Goal: Task Accomplishment & Management: Manage account settings

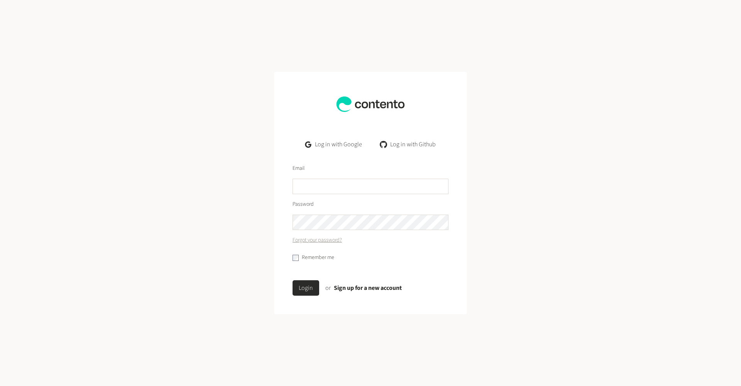
click at [345, 146] on link "Log in with Google" at bounding box center [333, 144] width 69 height 15
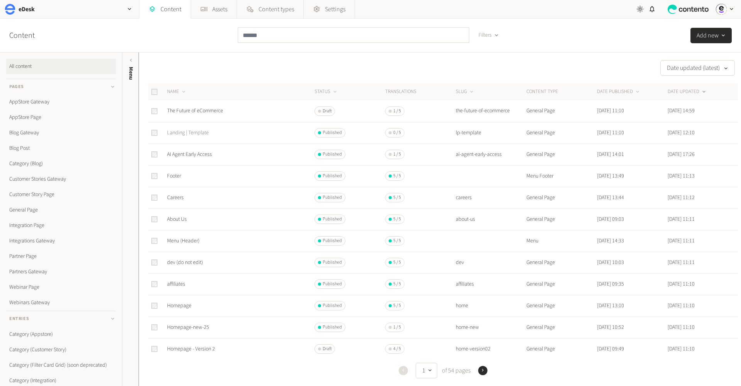
click at [196, 129] on link "Landing | Template" at bounding box center [188, 133] width 42 height 8
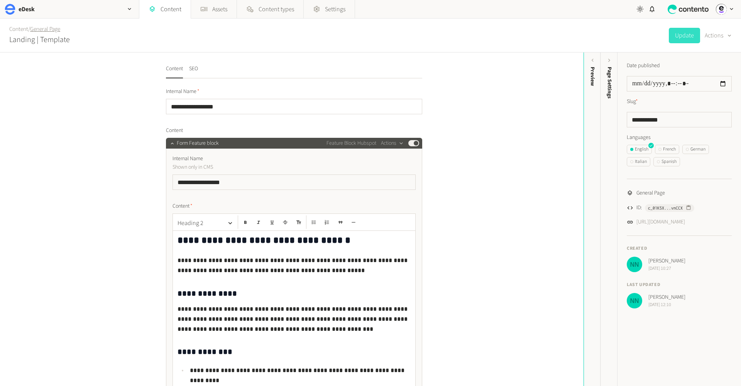
click at [46, 29] on link "General Page" at bounding box center [45, 29] width 30 height 8
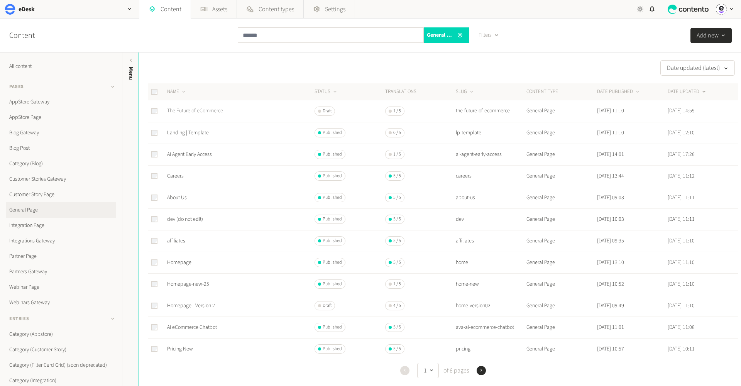
click at [195, 107] on link "The Future of eCommerce" at bounding box center [195, 111] width 56 height 8
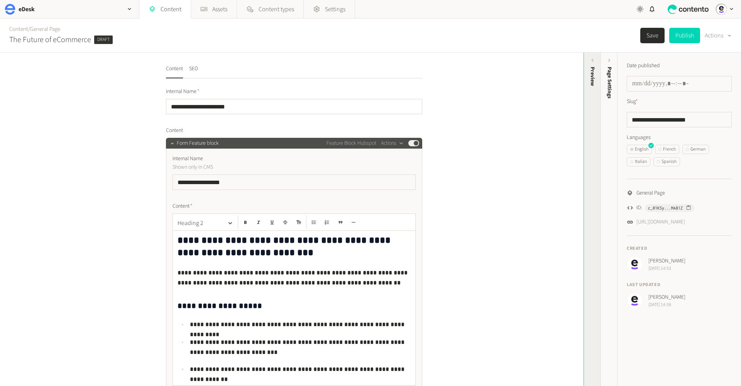
click at [588, 72] on div "Preview" at bounding box center [592, 126] width 17 height 139
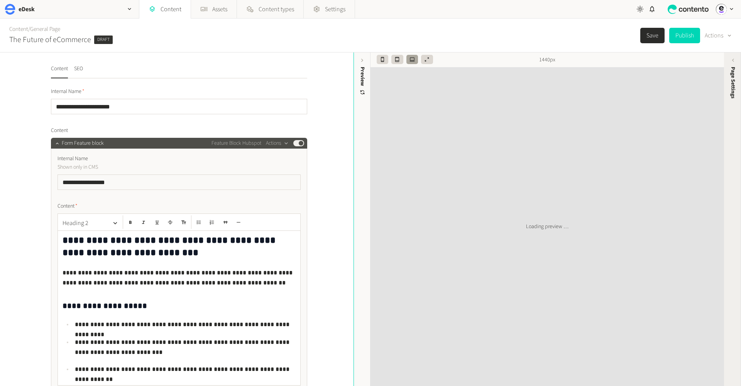
click at [733, 81] on span "Page Settings" at bounding box center [733, 83] width 8 height 32
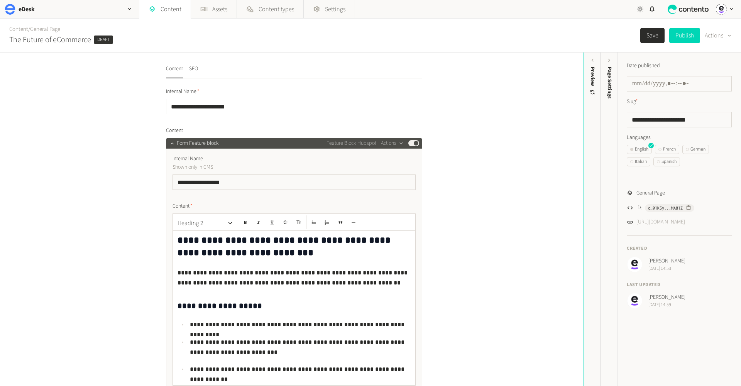
click at [671, 222] on link "[URL][DOMAIN_NAME]" at bounding box center [660, 222] width 49 height 8
click at [594, 70] on div "Preview" at bounding box center [592, 76] width 8 height 19
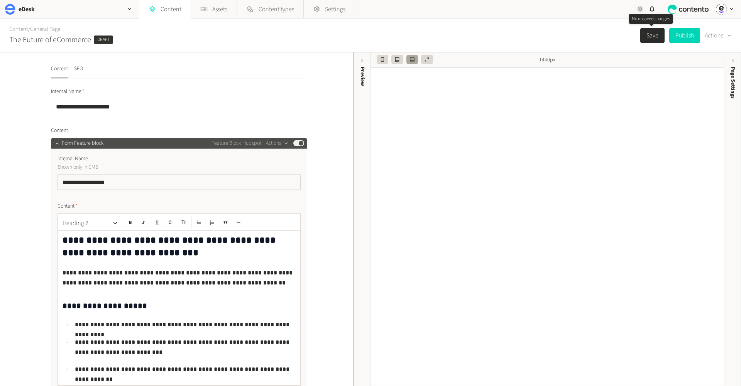
click at [655, 37] on button "Save" at bounding box center [652, 35] width 24 height 15
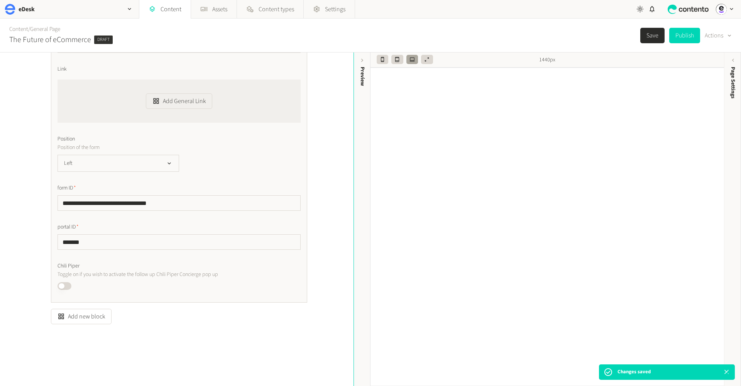
scroll to position [332, 0]
click at [88, 317] on button "Add new block" at bounding box center [81, 316] width 61 height 15
type input "***"
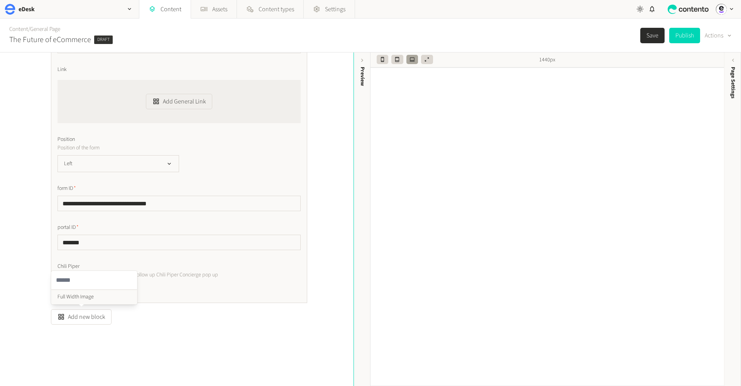
click at [88, 297] on ul "Full Width Image" at bounding box center [94, 297] width 86 height 14
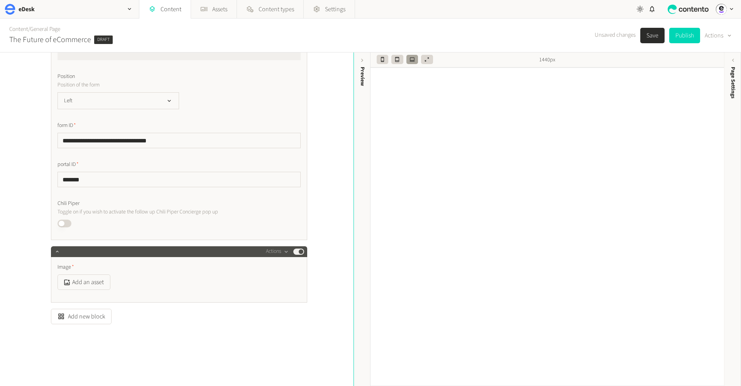
scroll to position [395, 0]
click at [96, 283] on button "Add an asset" at bounding box center [83, 282] width 53 height 15
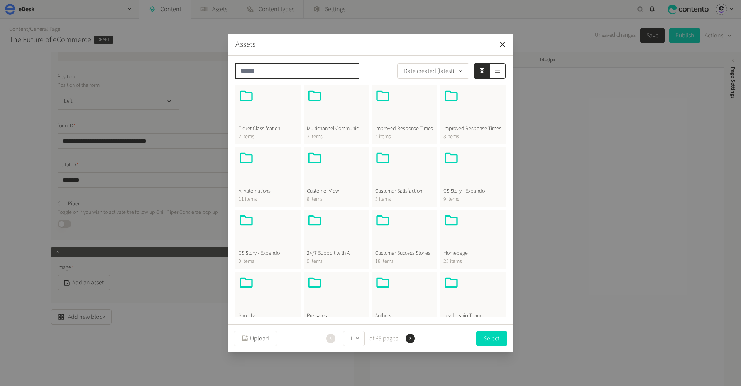
click at [277, 73] on input "text" at bounding box center [296, 70] width 123 height 15
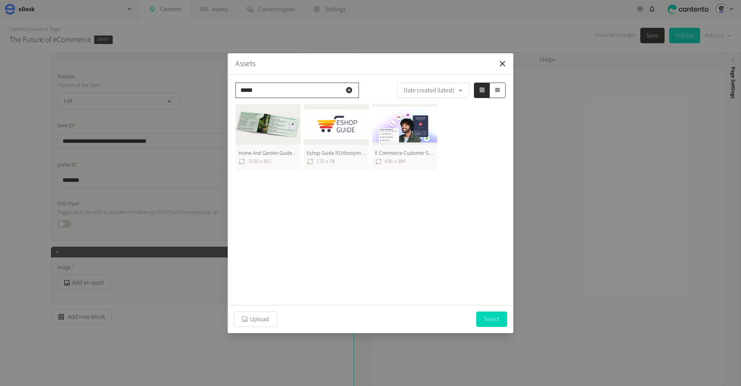
type input "*****"
click at [251, 121] on button "Home And Garden Guide For Ecommerce Sellers 1536X851 1536 x 851" at bounding box center [267, 137] width 65 height 66
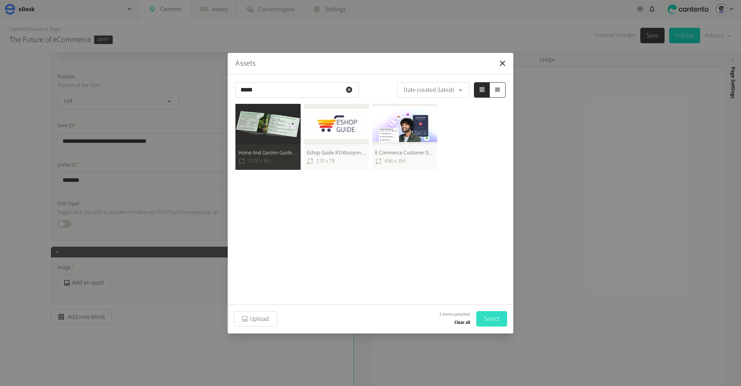
click at [482, 317] on button "Select" at bounding box center [491, 318] width 31 height 15
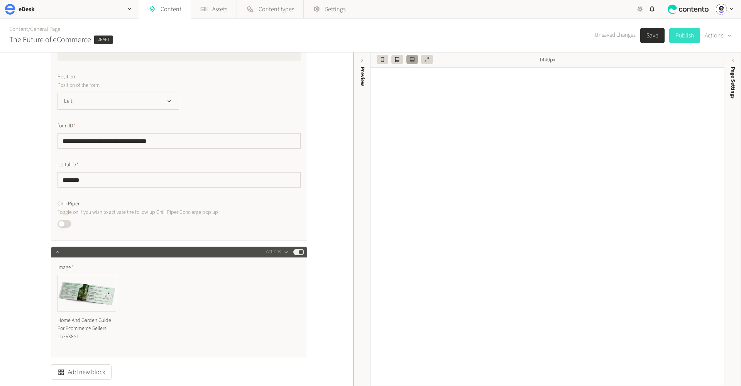
click at [682, 36] on button "Publish" at bounding box center [684, 35] width 31 height 15
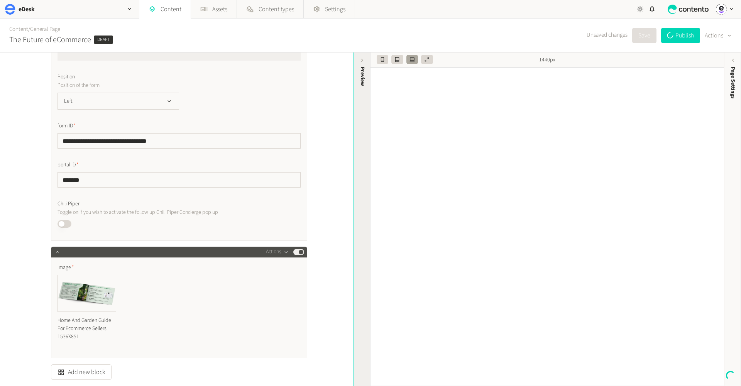
type input "**********"
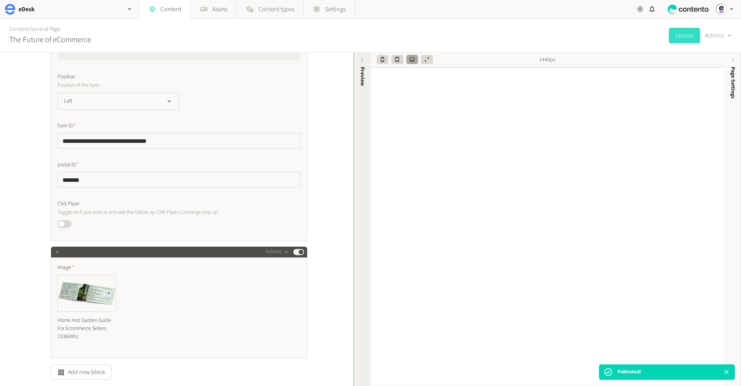
click at [365, 80] on div "Preview" at bounding box center [362, 76] width 8 height 19
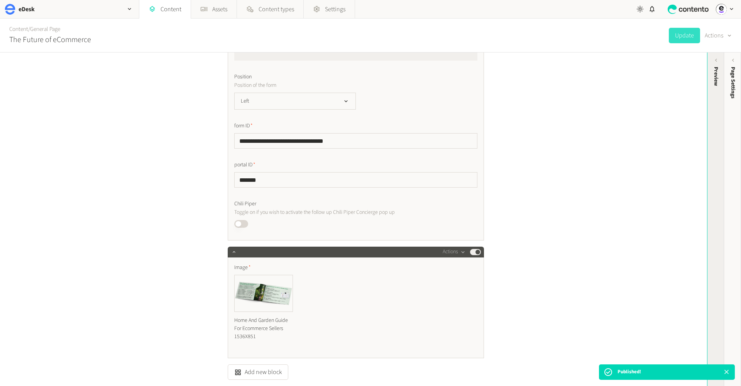
click at [714, 73] on div "Preview" at bounding box center [716, 76] width 8 height 19
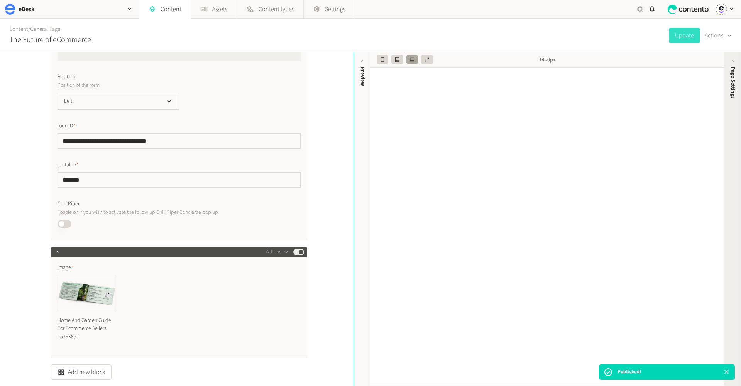
click at [735, 68] on span "Page Settings" at bounding box center [733, 83] width 8 height 32
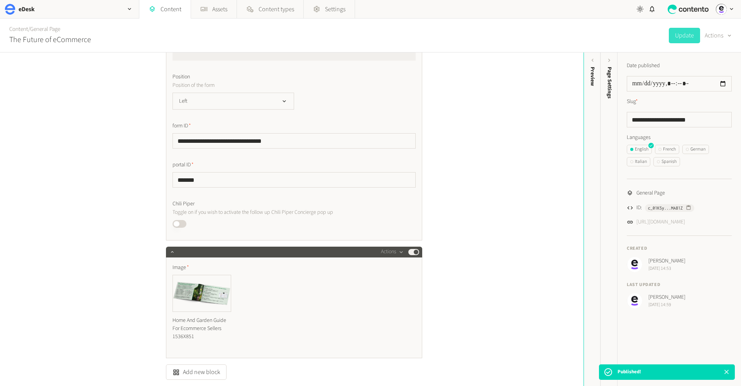
click at [675, 223] on link "[URL][DOMAIN_NAME]" at bounding box center [660, 222] width 49 height 8
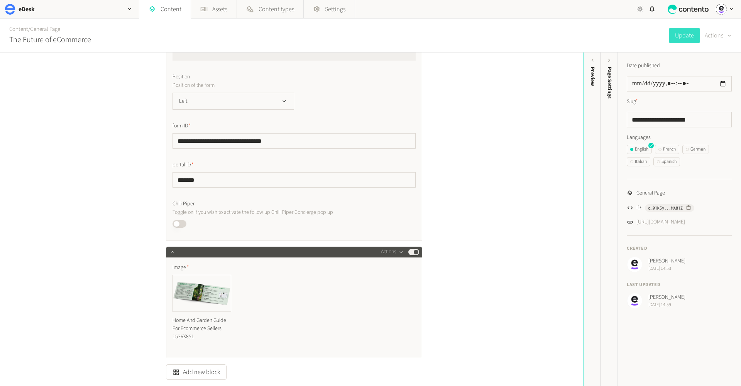
click at [726, 36] on icon "button" at bounding box center [729, 35] width 6 height 7
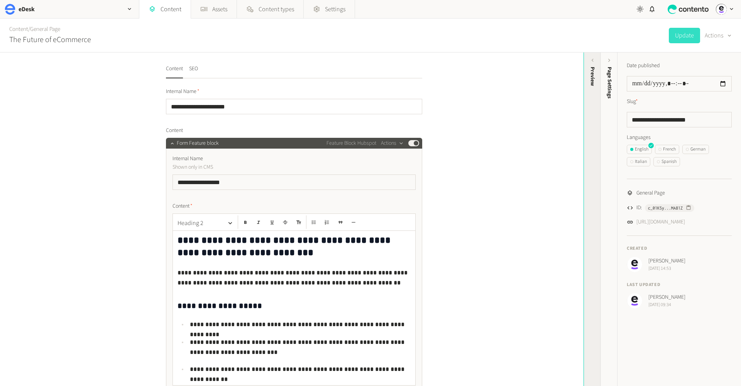
click at [591, 71] on div "Preview" at bounding box center [592, 76] width 8 height 19
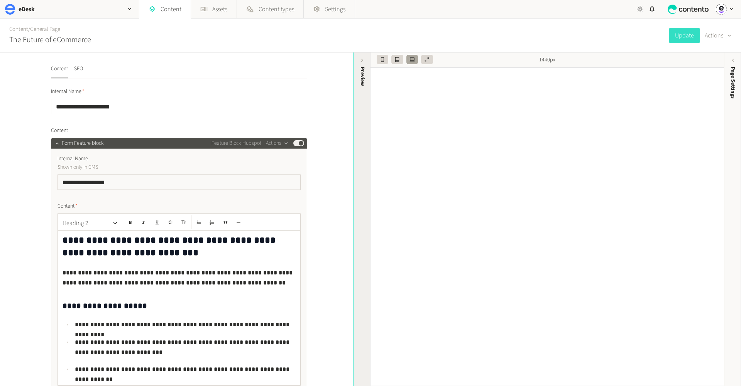
click at [365, 79] on div "Preview" at bounding box center [362, 76] width 8 height 19
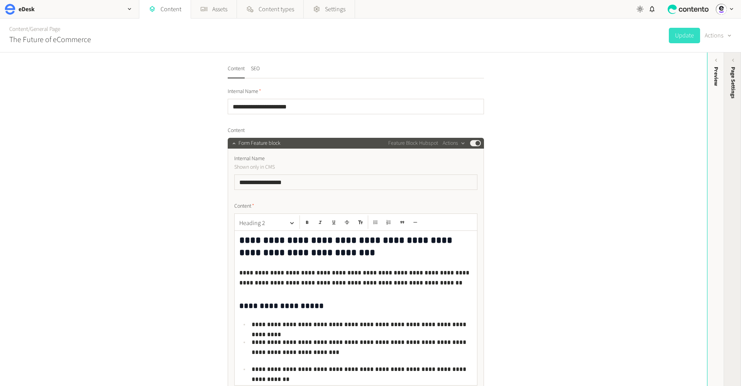
click at [739, 146] on div "Page Settings" at bounding box center [732, 126] width 17 height 139
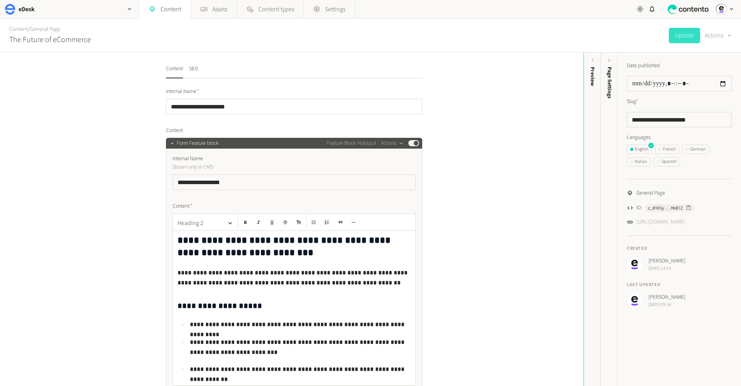
click at [682, 221] on link "[URL][DOMAIN_NAME]" at bounding box center [660, 222] width 49 height 8
click at [194, 69] on button "SEO" at bounding box center [193, 72] width 9 height 14
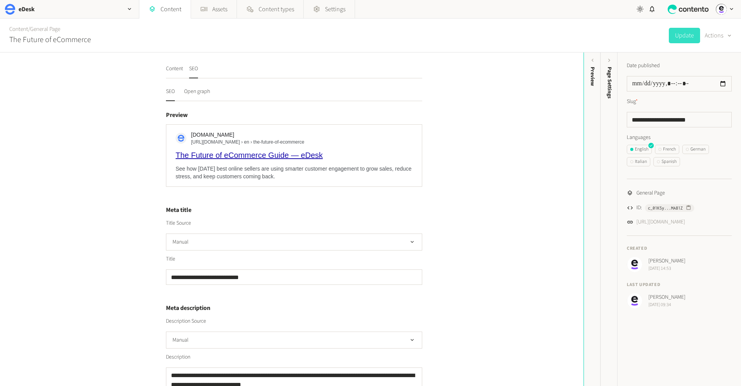
click at [260, 155] on div "The Future of eCommerce Guide — eDesk" at bounding box center [294, 155] width 237 height 10
click at [202, 90] on button "Open graph" at bounding box center [197, 95] width 26 height 14
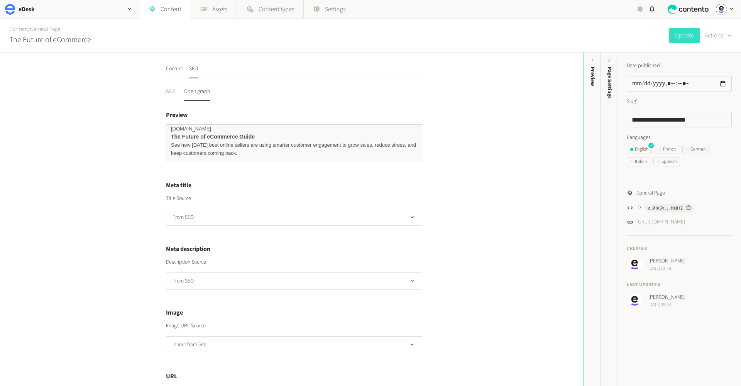
click at [174, 94] on button "SEO" at bounding box center [170, 95] width 9 height 14
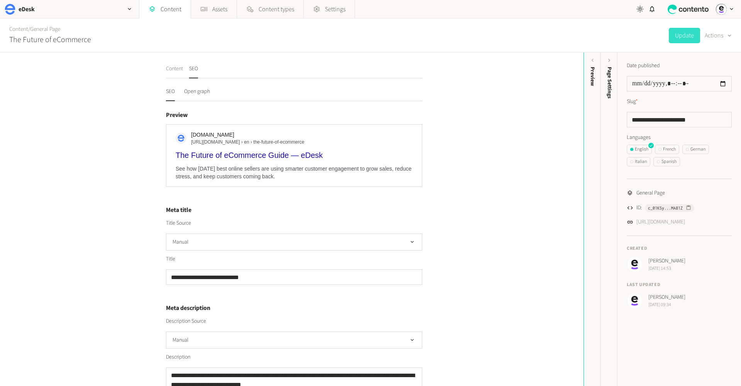
click at [174, 68] on button "Content" at bounding box center [174, 72] width 17 height 14
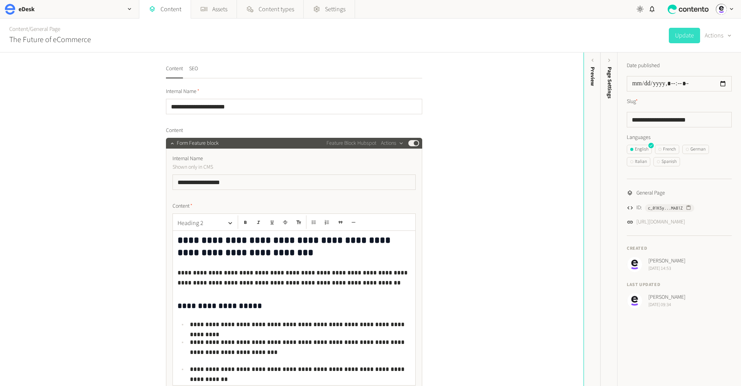
click at [673, 224] on link "[URL][DOMAIN_NAME]" at bounding box center [660, 222] width 49 height 8
click at [126, 7] on icon "button" at bounding box center [129, 9] width 7 height 7
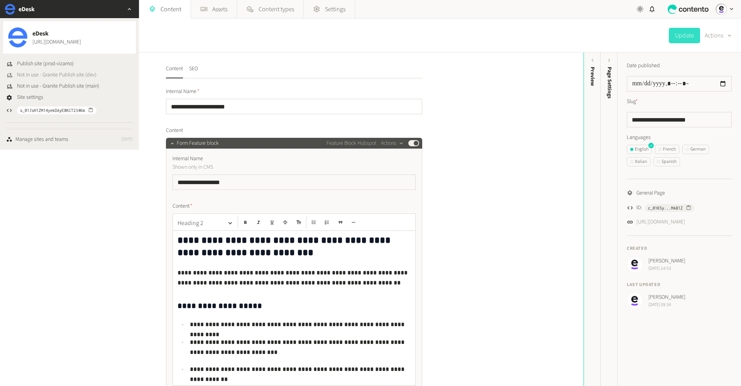
click at [59, 75] on span "Not in use - Granite Publish site (dev)" at bounding box center [56, 75] width 79 height 8
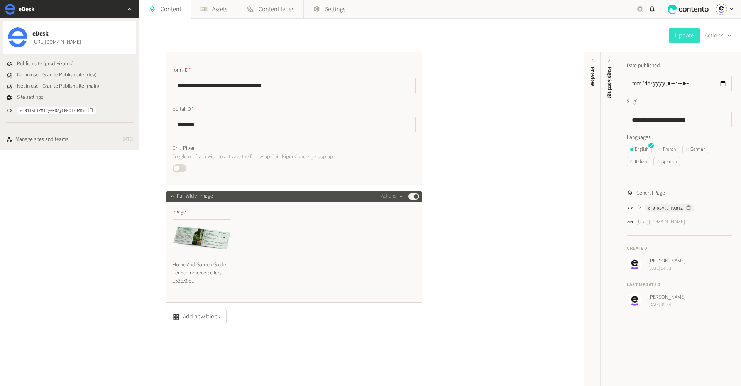
scroll to position [450, 0]
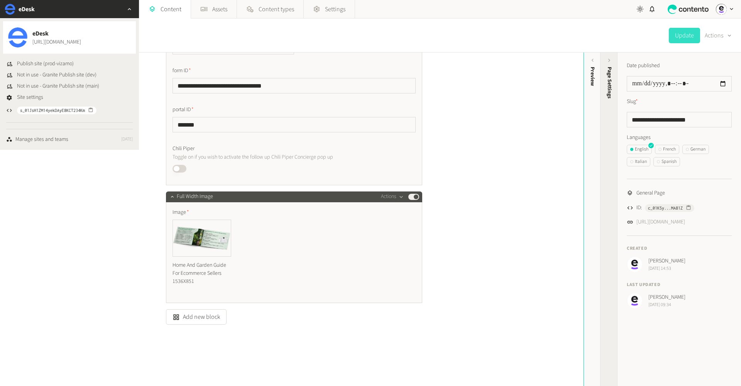
click at [612, 140] on div "Page Settings" at bounding box center [609, 126] width 17 height 139
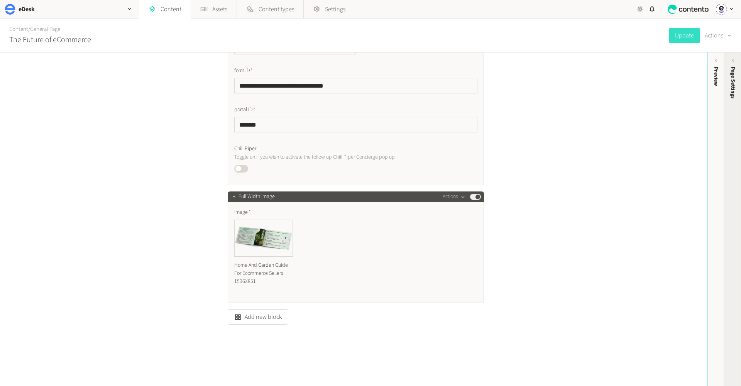
click at [729, 88] on span "Page Settings" at bounding box center [733, 83] width 8 height 32
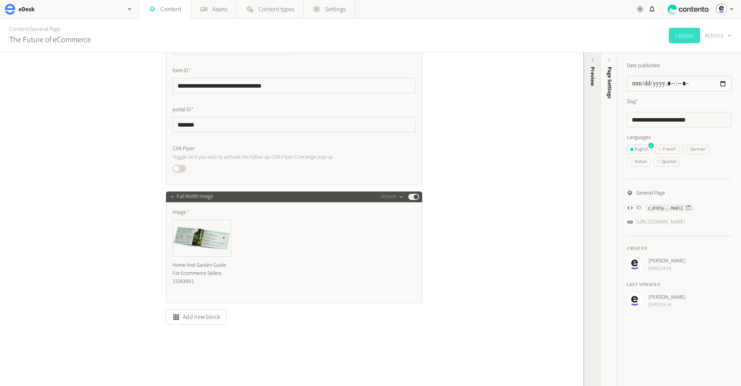
click at [599, 81] on div "Preview" at bounding box center [592, 126] width 17 height 139
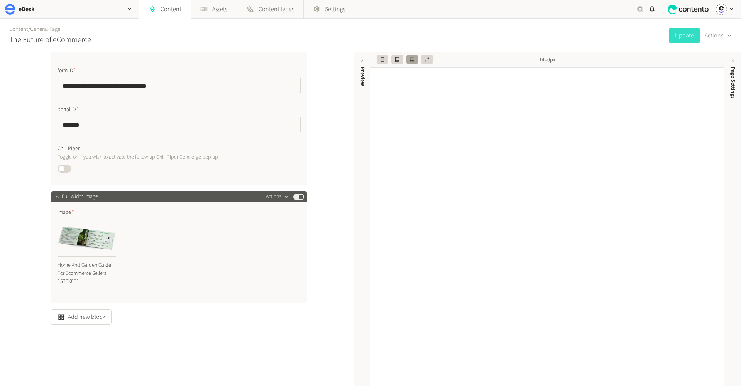
click at [276, 200] on button "Actions" at bounding box center [277, 196] width 23 height 9
click at [283, 257] on button "Delete" at bounding box center [290, 256] width 51 height 14
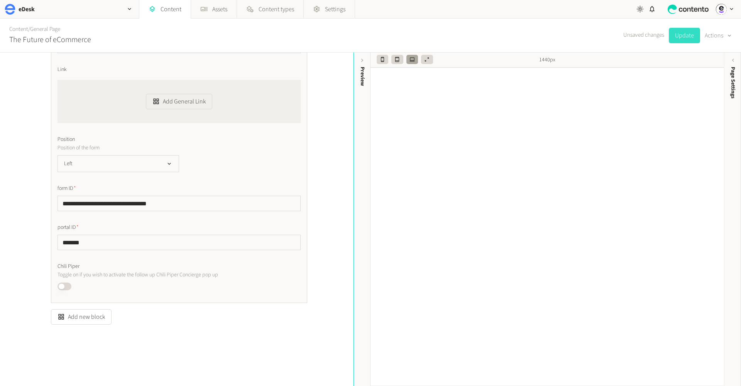
click at [679, 36] on button "Update" at bounding box center [683, 35] width 31 height 15
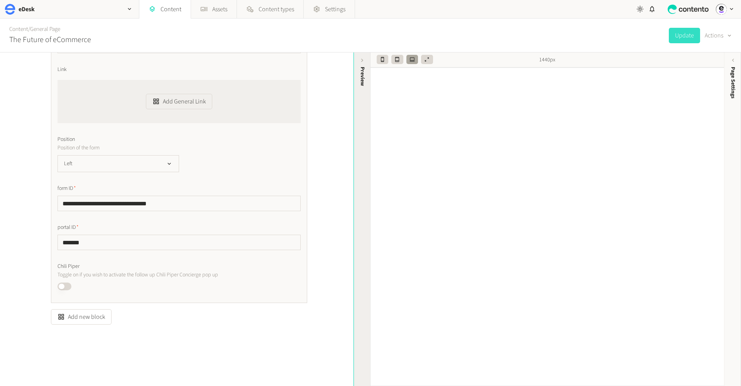
click at [365, 83] on div "Preview" at bounding box center [362, 76] width 8 height 19
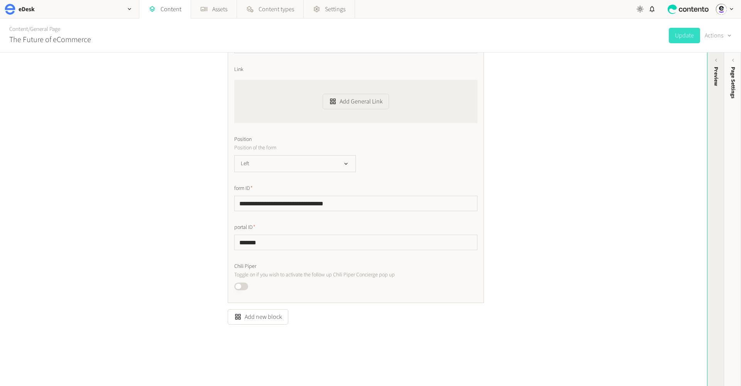
click at [718, 89] on div "Preview" at bounding box center [715, 126] width 17 height 139
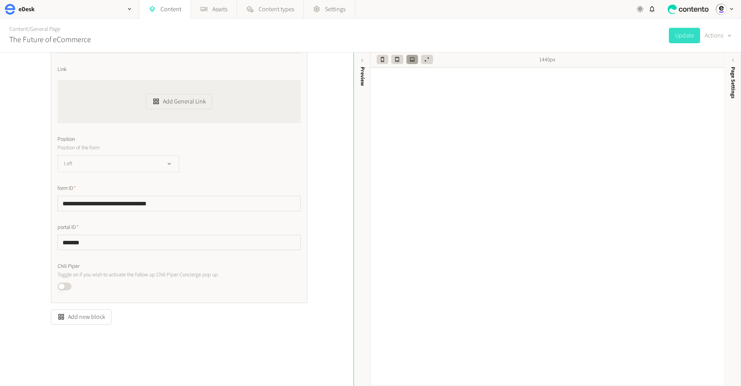
click at [168, 167] on icon "button" at bounding box center [169, 163] width 7 height 7
click at [151, 179] on li "Right" at bounding box center [118, 179] width 121 height 15
click at [681, 37] on button "Update" at bounding box center [683, 35] width 31 height 15
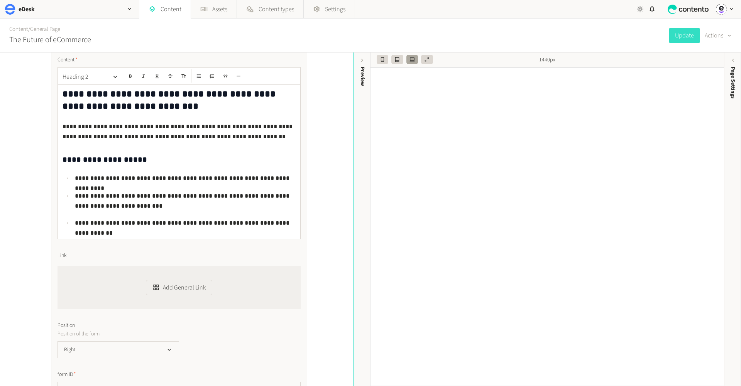
scroll to position [147, 0]
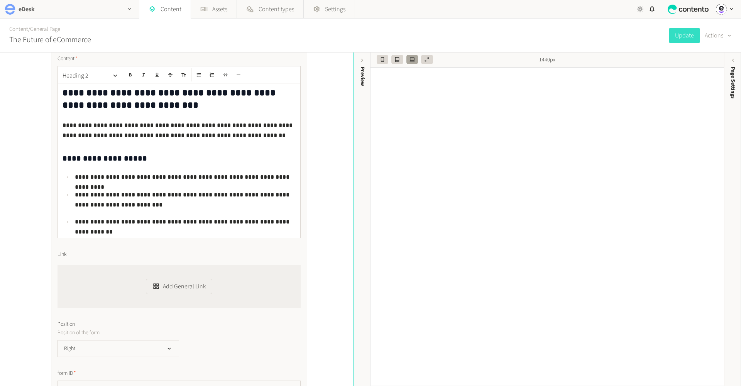
click at [90, 13] on div "eDesk" at bounding box center [69, 9] width 139 height 18
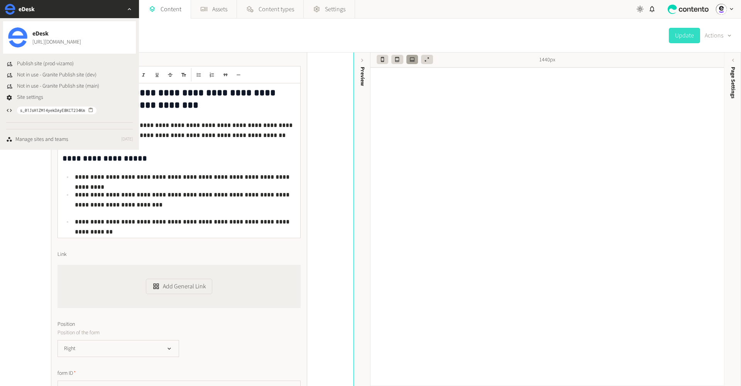
click at [337, 44] on div "Content / General Page The Future of eCommerce Update Actions" at bounding box center [370, 36] width 741 height 34
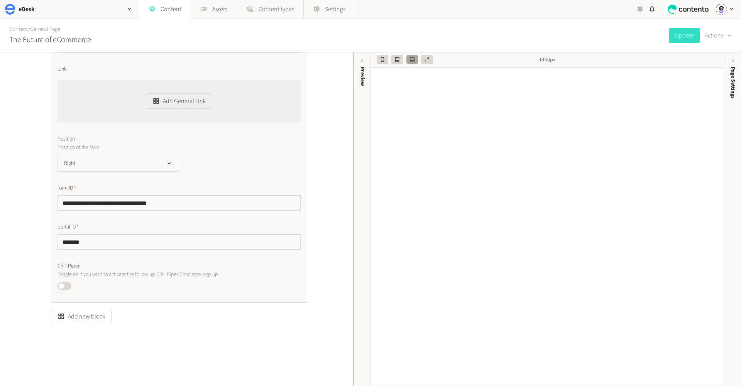
scroll to position [332, 0]
click at [256, 181] on div "**********" at bounding box center [178, 57] width 243 height 468
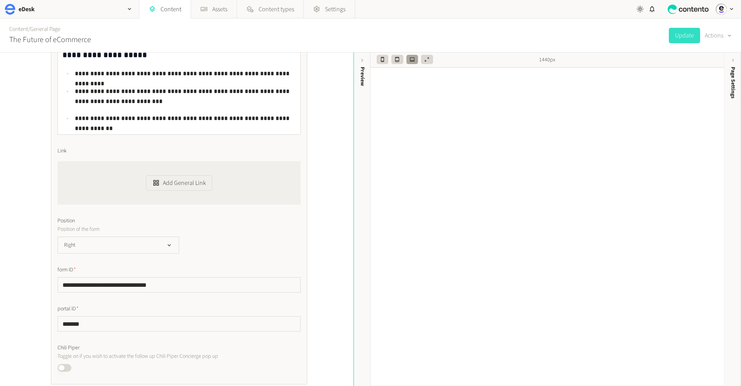
scroll to position [238, 0]
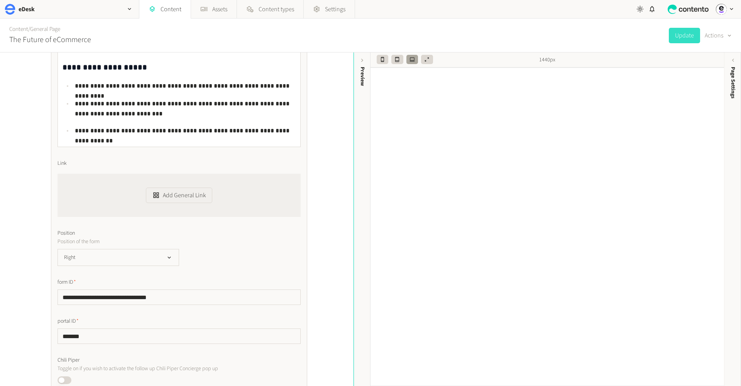
click at [196, 238] on p "Position of the form" at bounding box center [145, 241] width 176 height 8
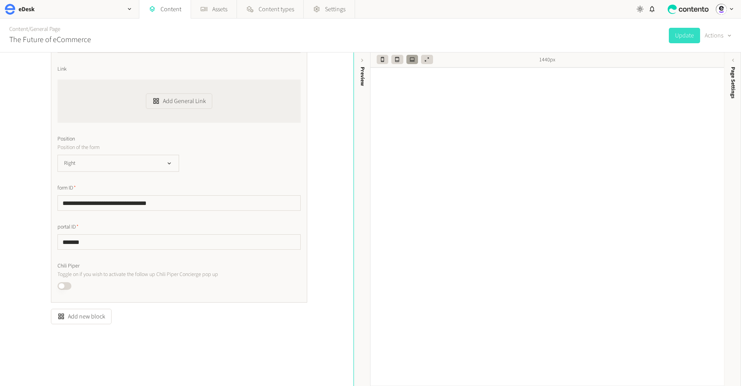
scroll to position [332, 0]
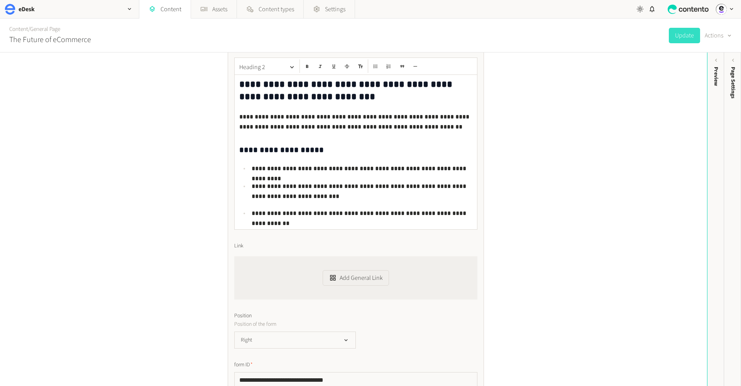
scroll to position [147, 0]
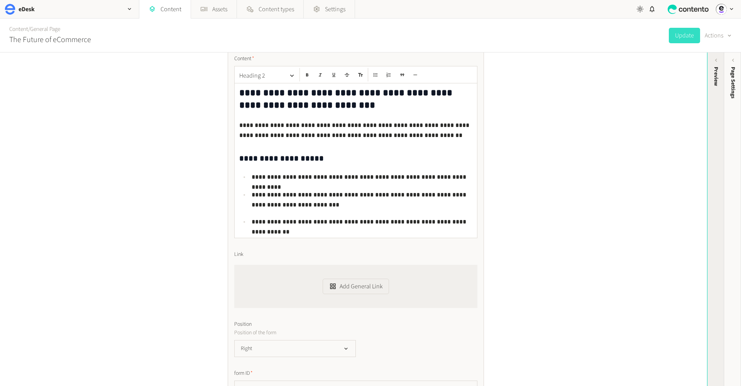
click at [719, 99] on div "Preview" at bounding box center [715, 126] width 17 height 139
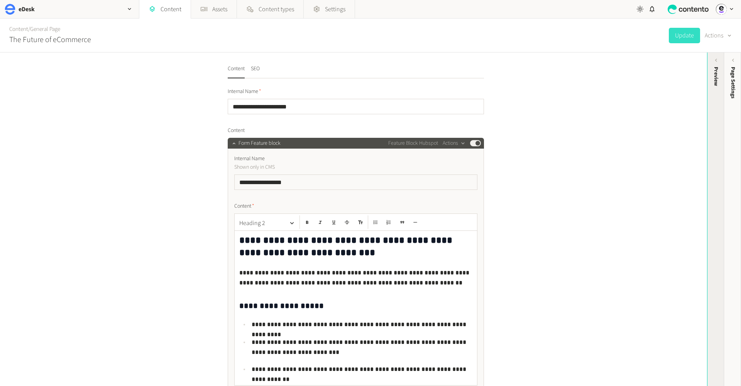
click at [709, 142] on div "Preview" at bounding box center [715, 126] width 17 height 139
